Goal: Communication & Community: Answer question/provide support

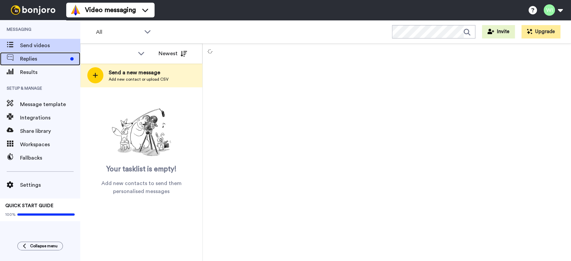
click at [65, 57] on span "Replies" at bounding box center [43, 59] width 47 height 8
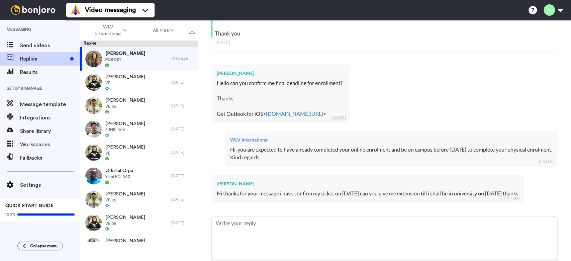
scroll to position [242, 0]
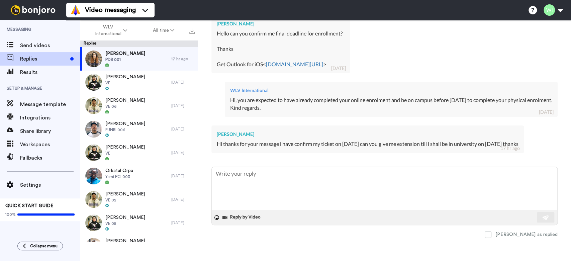
type textarea "x"
drag, startPoint x: 440, startPoint y: 196, endPoint x: 459, endPoint y: 186, distance: 21.8
click at [440, 194] on textarea at bounding box center [384, 188] width 345 height 43
type textarea "H"
type textarea "x"
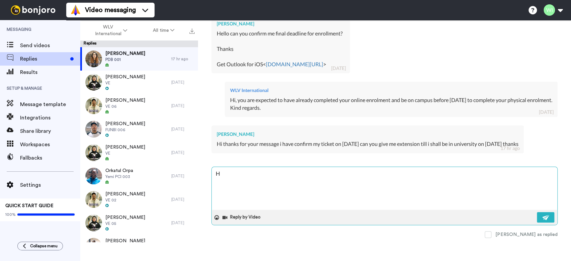
type textarea "HI"
type textarea "x"
type textarea "HI"
type textarea "x"
type textarea "HI"
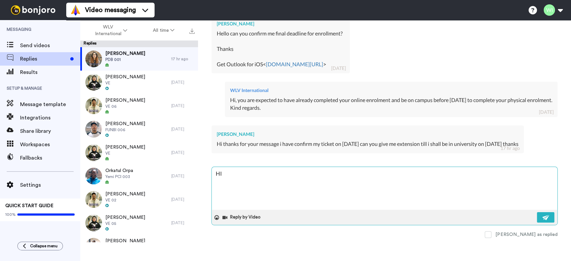
type textarea "x"
type textarea "H"
type textarea "x"
type textarea "Hi"
type textarea "x"
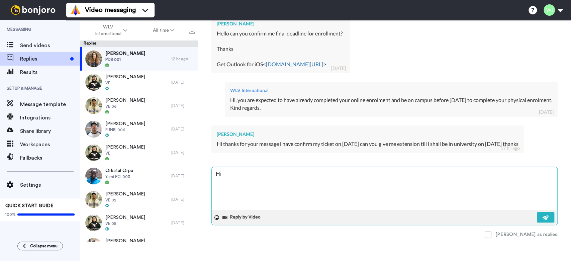
type textarea "Hi"
type textarea "x"
type textarea "Hi Q"
type textarea "x"
type textarea "Hi Qa"
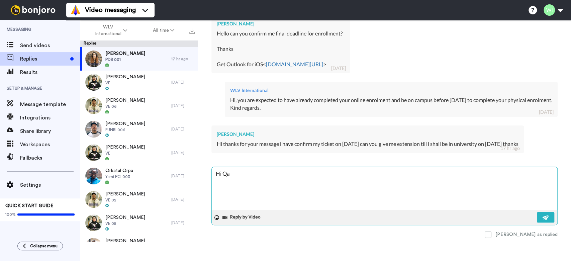
type textarea "x"
type textarea "Hi Qai"
type textarea "x"
type textarea "Hi Qais"
type textarea "x"
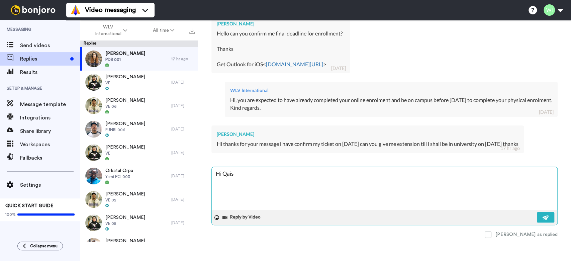
type textarea "Hi Qaisa"
type textarea "x"
type textarea "Hi Qaisar"
type textarea "x"
type textarea "Hi Qaisar,"
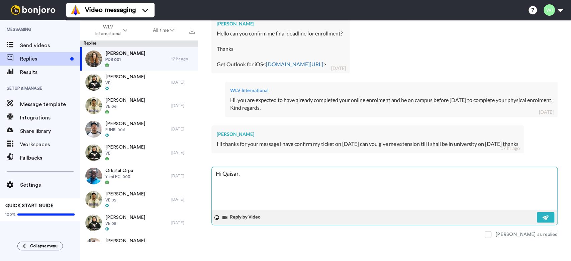
type textarea "x"
type textarea "Hi Qaisar,"
type textarea "x"
type textarea "Hi Qaisar,"
type textarea "x"
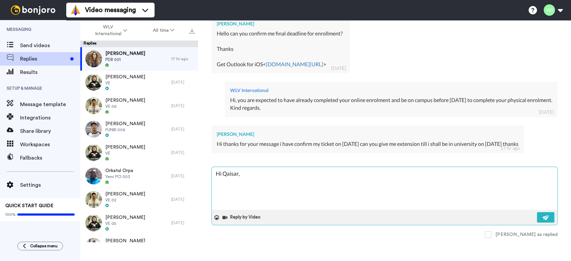
type textarea "Hi Qaisar"
type textarea "x"
type textarea "Hi Qaisar,"
type textarea "x"
type textarea "Hi Qaisar,"
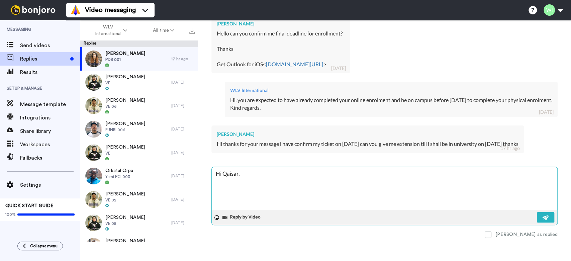
type textarea "x"
type textarea "Hi Qaisar, p"
type textarea "x"
type textarea "Hi Qaisar, pl"
type textarea "x"
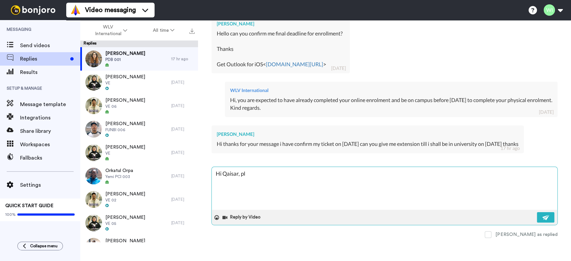
type textarea "Hi Qaisar, pla"
type textarea "x"
type textarea "Hi Qaisar, plas"
type textarea "x"
type textarea "Hi Qaisar, plase"
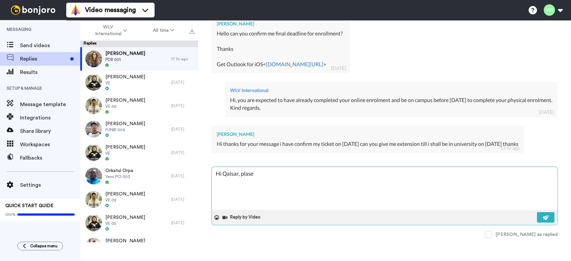
type textarea "x"
type textarea "Hi Qaisar, plas"
type textarea "x"
type textarea "Hi Qaisar, pla"
type textarea "x"
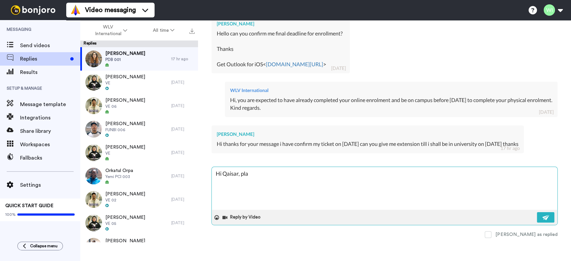
type textarea "Hi Qaisar, pl"
type textarea "x"
type textarea "Hi Qaisar, ple"
type textarea "x"
type textarea "Hi Qaisar, pleas"
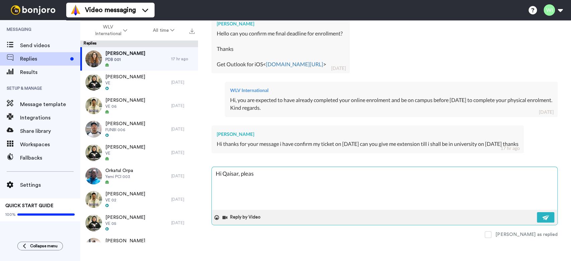
type textarea "x"
type textarea "Hi Qaisar, please"
type textarea "x"
type textarea "Hi Qaisar, please"
type textarea "x"
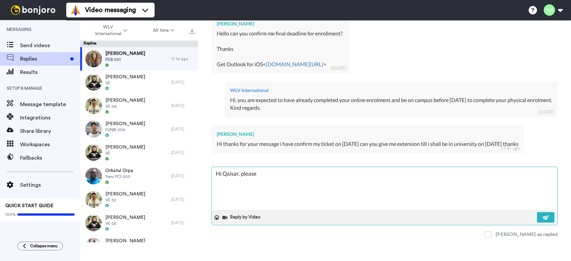
type textarea "Hi Qaisar, please c"
type textarea "x"
type textarea "Hi Qaisar, please can"
type textarea "x"
type textarea "Hi Qaisar, please can"
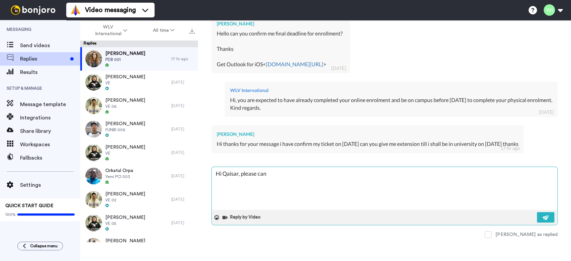
type textarea "x"
type textarea "Hi Qaisar, please can y"
type textarea "x"
type textarea "Hi Qaisar, please can yo"
type textarea "x"
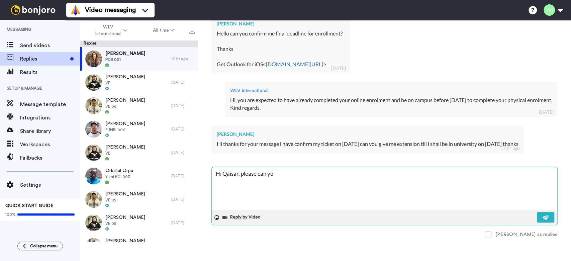
type textarea "Hi Qaisar, please can you"
type textarea "x"
type textarea "Hi Qaisar, please can you"
type textarea "x"
type textarea "Hi Qaisar, please can you c"
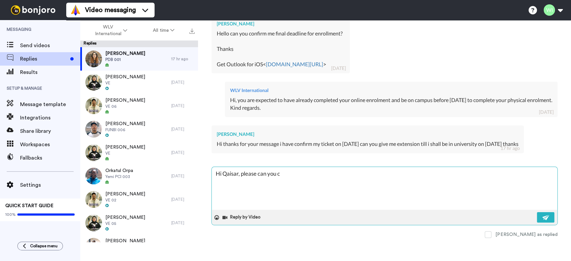
type textarea "x"
type textarea "Hi Qaisar, please can you co"
type textarea "x"
type textarea "Hi Qaisar, please can you con"
type textarea "x"
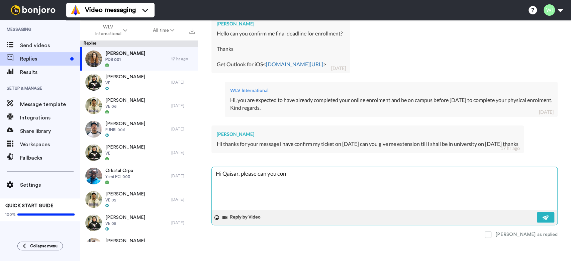
type textarea "Hi Qaisar, please can you cont"
type textarea "x"
type textarea "Hi Qaisar, please can you conta"
type textarea "x"
type textarea "Hi Qaisar, please can you contact"
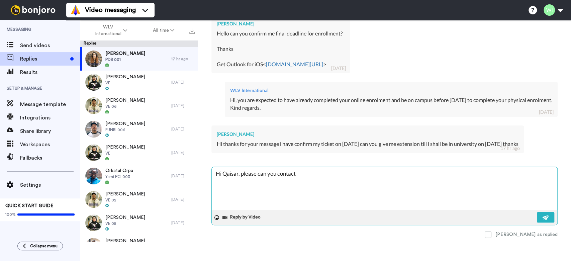
type textarea "x"
type textarea "Hi Qaisar, please can you contact"
type textarea "x"
type textarea "Hi Qaisar, please can you contact R"
type textarea "x"
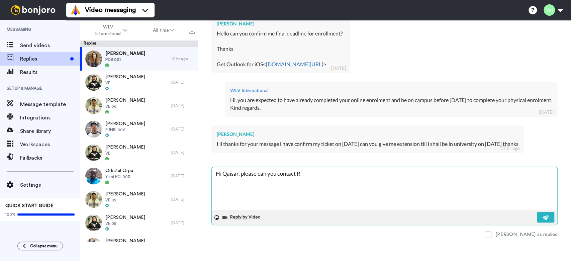
type textarea "Hi Qaisar, please can you contact RT"
type textarea "x"
type textarea "Hi Qaisar, please can you contact RTS"
type textarea "x"
type textarea "Hi Qaisar, please can you contact RTS@"
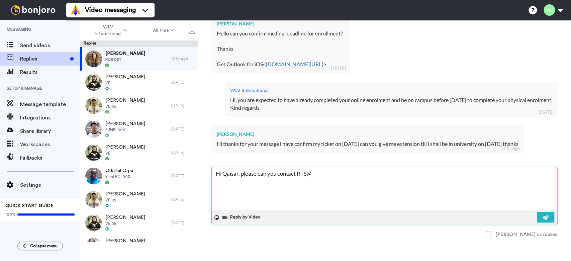
type textarea "x"
type textarea "Hi Qaisar, please can you contact RTS@e"
type textarea "x"
type textarea "Hi Qaisar, please can you contact RTS@el"
type textarea "x"
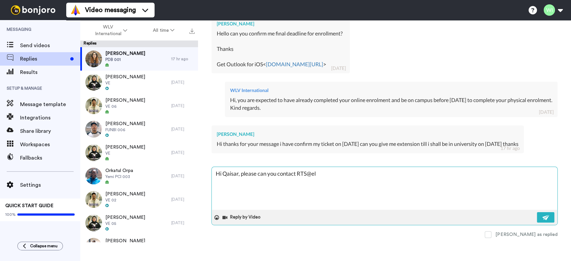
type textarea "Hi Qaisar, please can you contact RTS@e"
type textarea "x"
type textarea "Hi Qaisar, please can you contact RTS@"
type textarea "x"
type textarea "Hi Qaisar, please can you contact RTS@w"
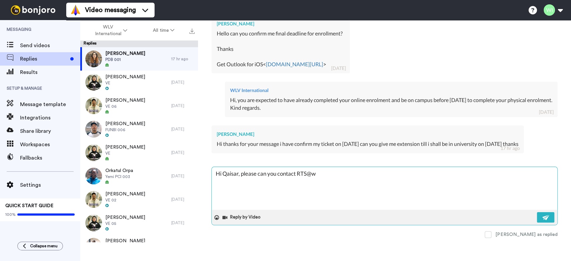
type textarea "x"
type textarea "Hi Qaisar, please can you contact RTS@wl"
type textarea "x"
type textarea "Hi Qaisar, please can you contact RTS@wlv"
type textarea "x"
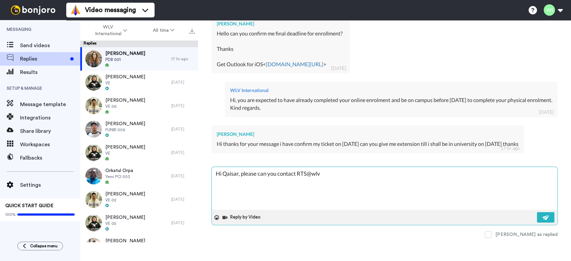
type textarea "Hi Qaisar, please can you contact RTS@wlv."
type textarea "x"
type textarea "Hi Qaisar, please can you contact RTS@wlv.a."
type textarea "x"
type textarea "Hi Qaisar, please can you contact RTS@wlv.a.c"
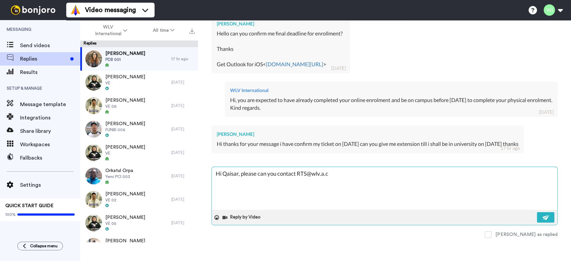
type textarea "x"
type textarea "Hi Qaisar, please can you contact RTS@wlv.a."
type textarea "x"
type textarea "Hi Qaisar, please can you contact RTS@wlv.a"
type textarea "x"
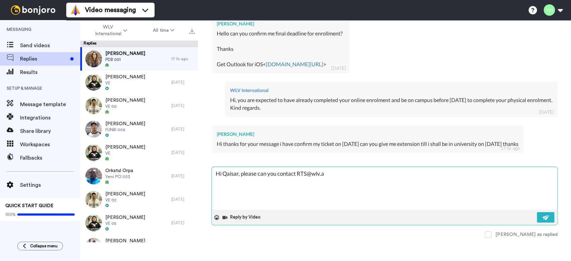
type textarea "Hi Qaisar, please can you contact [EMAIL_ADDRESS][DOMAIN_NAME]"
type textarea "x"
type textarea "Hi Qaisar, please can you contact [EMAIL_ADDRESS][DOMAIN_NAME]."
type textarea "x"
type textarea "Hi Qaisar, please can you contact RTS@wlv.ac.u"
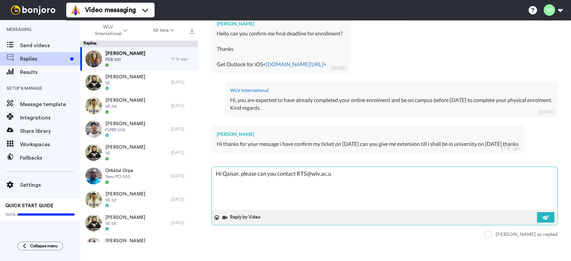
type textarea "x"
type textarea "Hi Qaisar, please can you contact [EMAIL_ADDRESS][DOMAIN_NAME]"
type textarea "x"
type textarea "Hi Qaisar, please can you contact [EMAIL_ADDRESS][DOMAIN_NAME]"
type textarea "x"
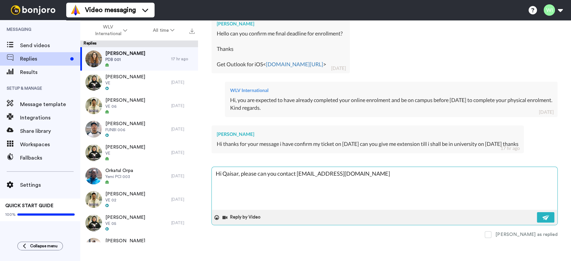
type textarea "Hi Qaisar, please can you contact [EMAIL_ADDRESS][DOMAIN_NAME] a"
type textarea "x"
type textarea "Hi Qaisar, please can you contact [EMAIL_ADDRESS][DOMAIN_NAME] an"
type textarea "x"
type textarea "Hi Qaisar, please can you contact [EMAIL_ADDRESS][DOMAIN_NAME] and"
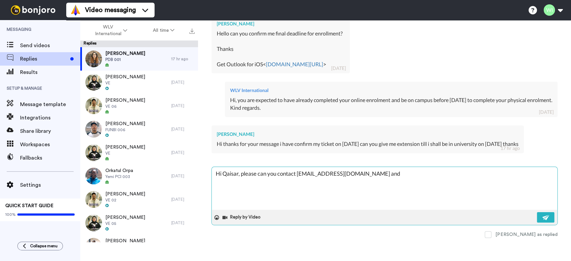
type textarea "x"
type textarea "Hi Qaisar, please can you contact [EMAIL_ADDRESS][DOMAIN_NAME] and"
type textarea "x"
type textarea "Hi Qaisar, please can you contact [EMAIL_ADDRESS][DOMAIN_NAME] and up"
type textarea "x"
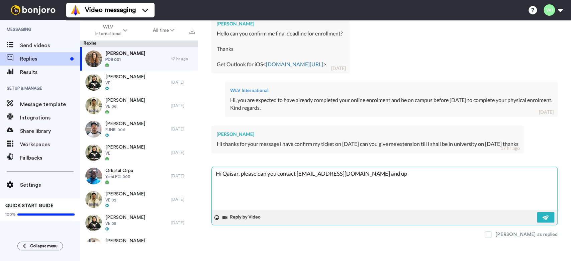
type textarea "Hi Qaisar, please can you contact [EMAIL_ADDRESS][DOMAIN_NAME] and upd"
type textarea "x"
type textarea "Hi Qaisar, please can you contact [EMAIL_ADDRESS][DOMAIN_NAME] and updat"
type textarea "x"
type textarea "Hi Qaisar, please can you contact [EMAIL_ADDRESS][DOMAIN_NAME] and update"
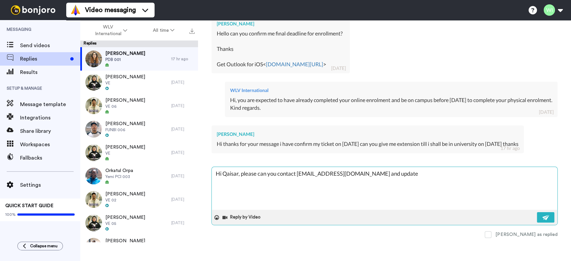
type textarea "x"
type textarea "Hi Qaisar, please can you contact [EMAIL_ADDRESS][DOMAIN_NAME] and update"
type textarea "x"
type textarea "Hi Qaisar, please can you contact [EMAIL_ADDRESS][DOMAIN_NAME] and update th"
type textarea "x"
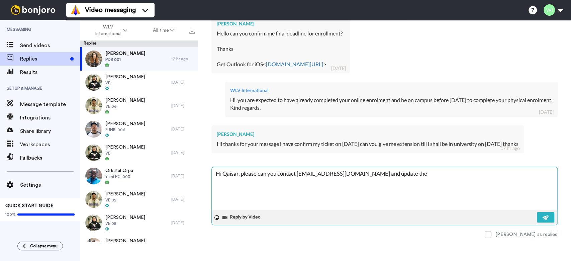
type textarea "Hi Qaisar, please can you contact [EMAIL_ADDRESS][DOMAIN_NAME] and update them"
type textarea "x"
type textarea "Hi Qaisar, please can you contact [EMAIL_ADDRESS][DOMAIN_NAME] and update them"
type textarea "x"
type textarea "Hi Qaisar, please can you contact [EMAIL_ADDRESS][DOMAIN_NAME] and update them o"
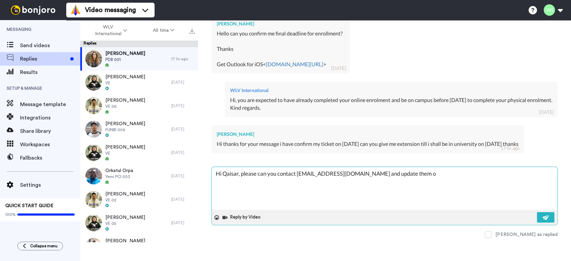
type textarea "x"
type textarea "Hi Qaisar, please can you contact [EMAIL_ADDRESS][DOMAIN_NAME] and update them …"
type textarea "x"
type textarea "Hi Qaisar, please can you contact [EMAIL_ADDRESS][DOMAIN_NAME] and update them …"
type textarea "x"
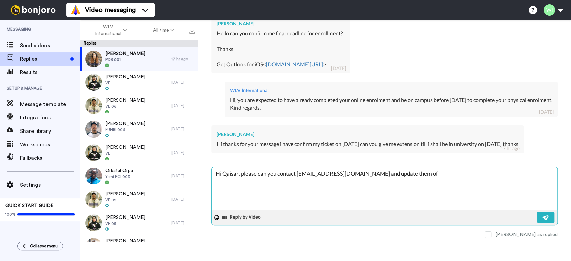
type textarea "Hi Qaisar, please can you contact [EMAIL_ADDRESS][DOMAIN_NAME] and update them …"
type textarea "x"
type textarea "Hi Qaisar, please can you contact [EMAIL_ADDRESS][DOMAIN_NAME] and update them …"
type textarea "x"
type textarea "Hi Qaisar, please can you contact [EMAIL_ADDRESS][DOMAIN_NAME] and update them …"
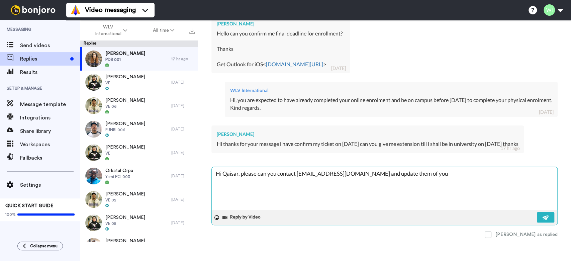
type textarea "x"
type textarea "Hi Qaisar, please can you contact [EMAIL_ADDRESS][DOMAIN_NAME] and update them …"
type textarea "x"
type textarea "Hi Qaisar, please can you contact [EMAIL_ADDRESS][DOMAIN_NAME] and update them …"
type textarea "x"
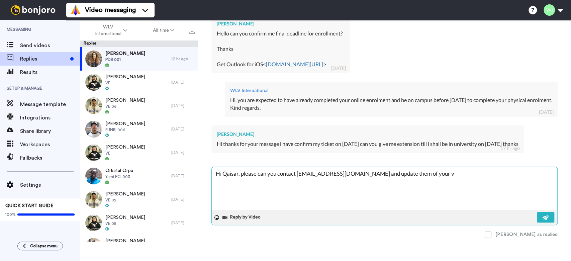
type textarea "Hi Qaisar, please can you contact [EMAIL_ADDRESS][DOMAIN_NAME] and update them …"
type textarea "x"
type textarea "Hi Qaisar, please can you contact [EMAIL_ADDRESS][DOMAIN_NAME] and update them …"
type textarea "x"
type textarea "Hi Qaisar, please can you contact [EMAIL_ADDRESS][DOMAIN_NAME] and update them …"
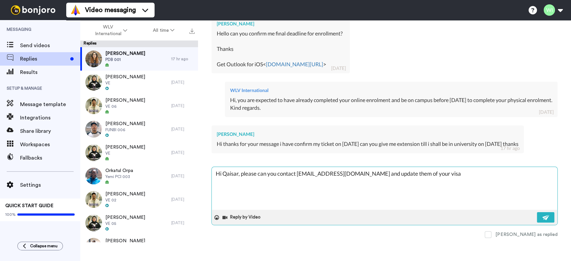
type textarea "x"
type textarea "Hi Qaisar, please can you contact [EMAIL_ADDRESS][DOMAIN_NAME] and update them …"
type textarea "x"
type textarea "Hi Qaisar, please can you contact [EMAIL_ADDRESS][DOMAIN_NAME] and update them …"
type textarea "x"
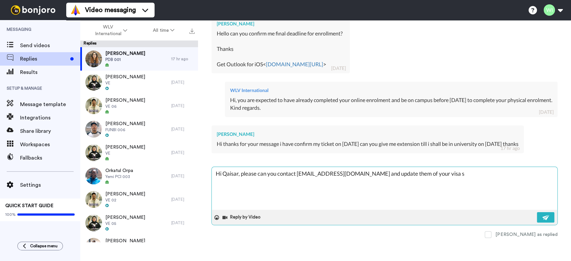
type textarea "Hi Qaisar, please can you contact [EMAIL_ADDRESS][DOMAIN_NAME] and update them …"
type textarea "x"
type textarea "Hi Qaisar, please can you contact [EMAIL_ADDRESS][DOMAIN_NAME] and update them …"
type textarea "x"
type textarea "Hi Qaisar, please can you contact [EMAIL_ADDRESS][DOMAIN_NAME] and update them …"
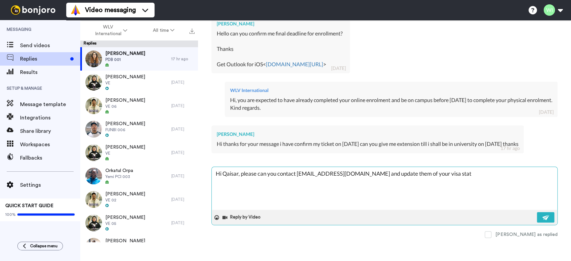
type textarea "x"
type textarea "Hi Qaisar, please can you contact [EMAIL_ADDRESS][DOMAIN_NAME] and update them …"
type textarea "x"
type textarea "Hi Qaisar, please can you contact [EMAIL_ADDRESS][DOMAIN_NAME] and update them …"
type textarea "x"
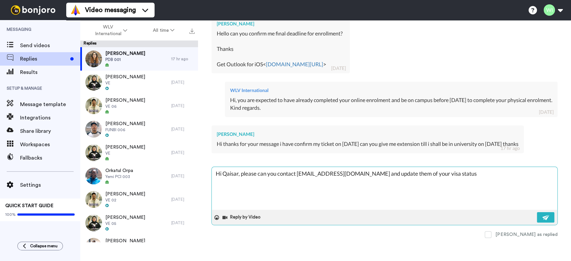
type textarea "Hi Qaisar, please can you contact [EMAIL_ADDRESS][DOMAIN_NAME] and update them …"
type textarea "x"
type textarea "Hi Qaisar, please can you contact [EMAIL_ADDRESS][DOMAIN_NAME] and update them …"
type textarea "x"
type textarea "Hi Qaisar, please can you contact [EMAIL_ADDRESS][DOMAIN_NAME] and update them …"
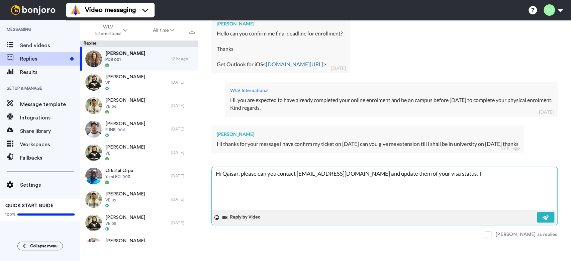
type textarea "x"
type textarea "Hi Qaisar, please can you contact [EMAIL_ADDRESS][DOMAIN_NAME] and update them …"
drag, startPoint x: 509, startPoint y: 233, endPoint x: 516, endPoint y: 228, distance: 8.4
click at [491, 233] on span at bounding box center [488, 234] width 7 height 7
click at [542, 217] on img at bounding box center [545, 217] width 7 height 5
